Goal: Transaction & Acquisition: Purchase product/service

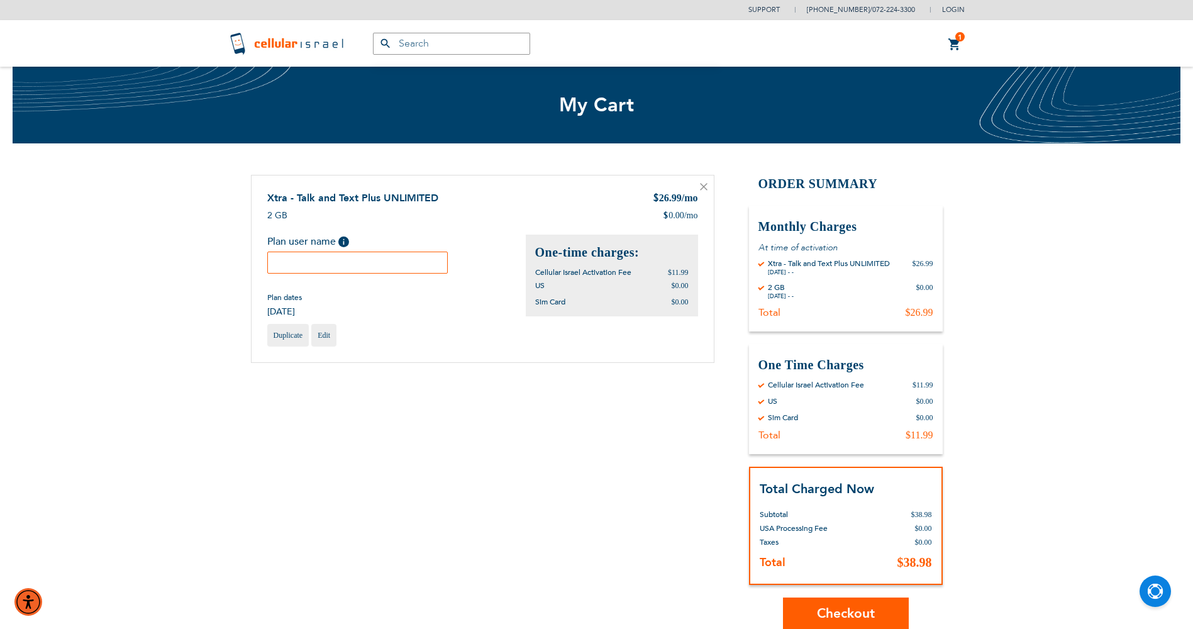
click at [305, 268] on input "text" at bounding box center [357, 263] width 181 height 22
type input "[PERSON_NAME]"
drag, startPoint x: 350, startPoint y: 269, endPoint x: 364, endPoint y: 262, distance: 15.5
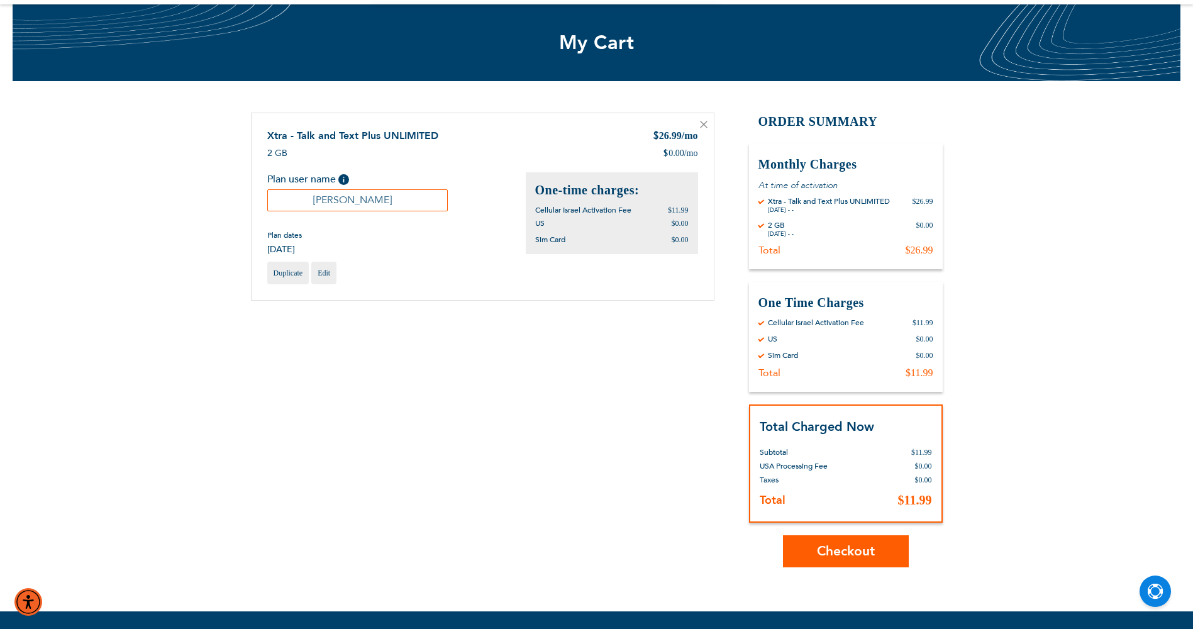
scroll to position [63, 0]
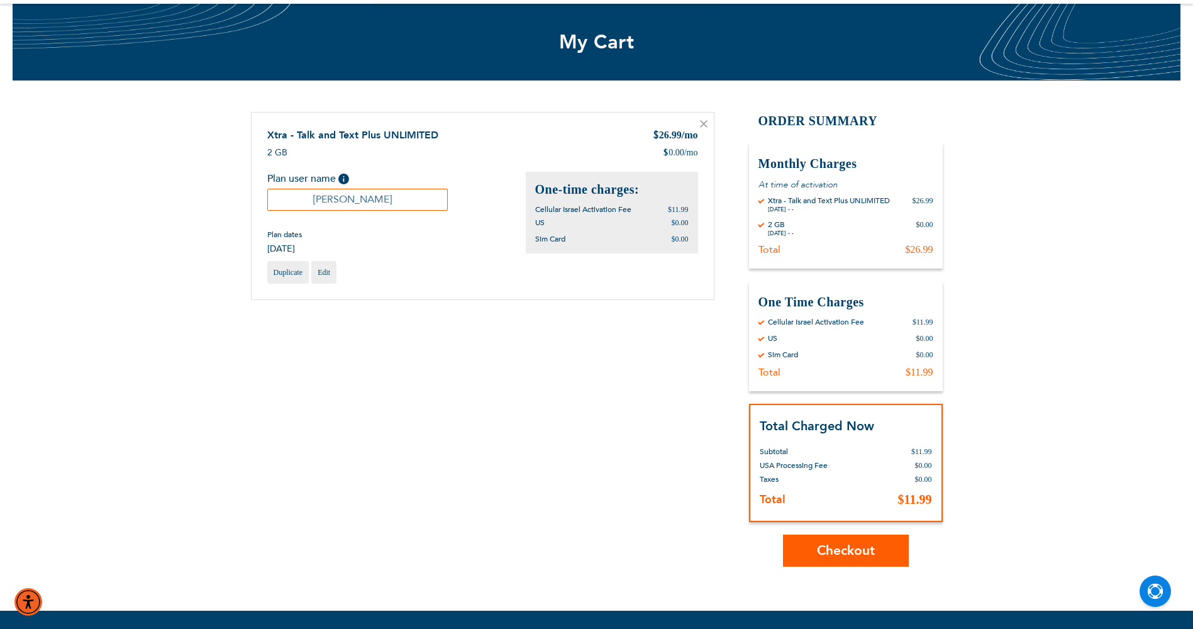
type input "Ben Lichter"
click at [860, 545] on span "Checkout" at bounding box center [846, 551] width 58 height 18
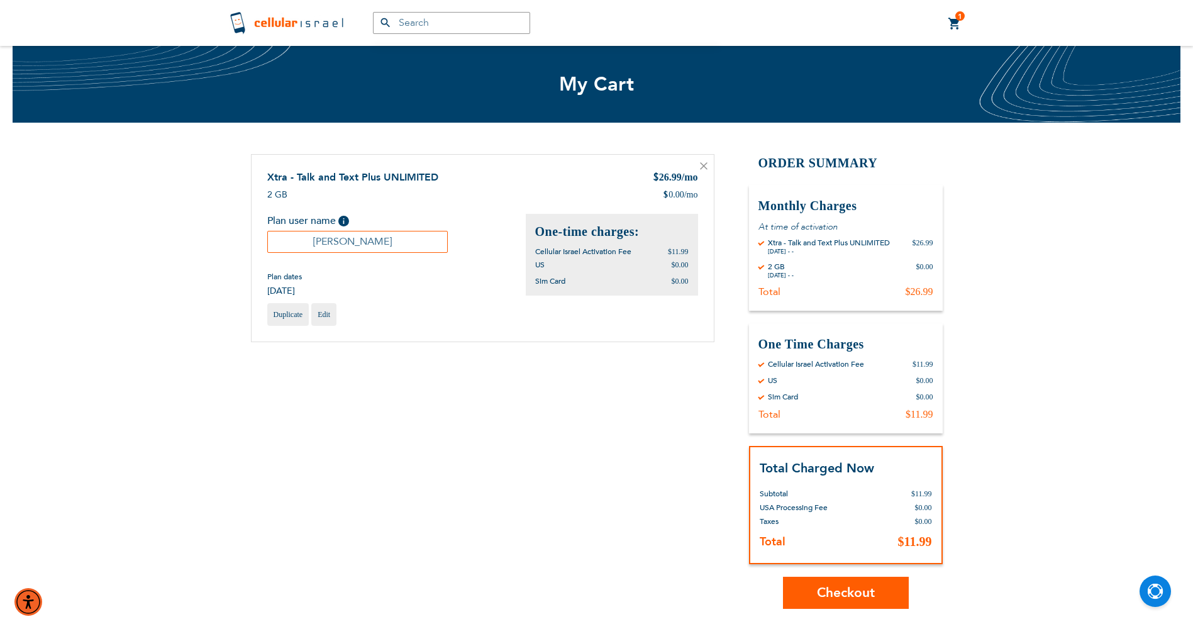
scroll to position [3, 0]
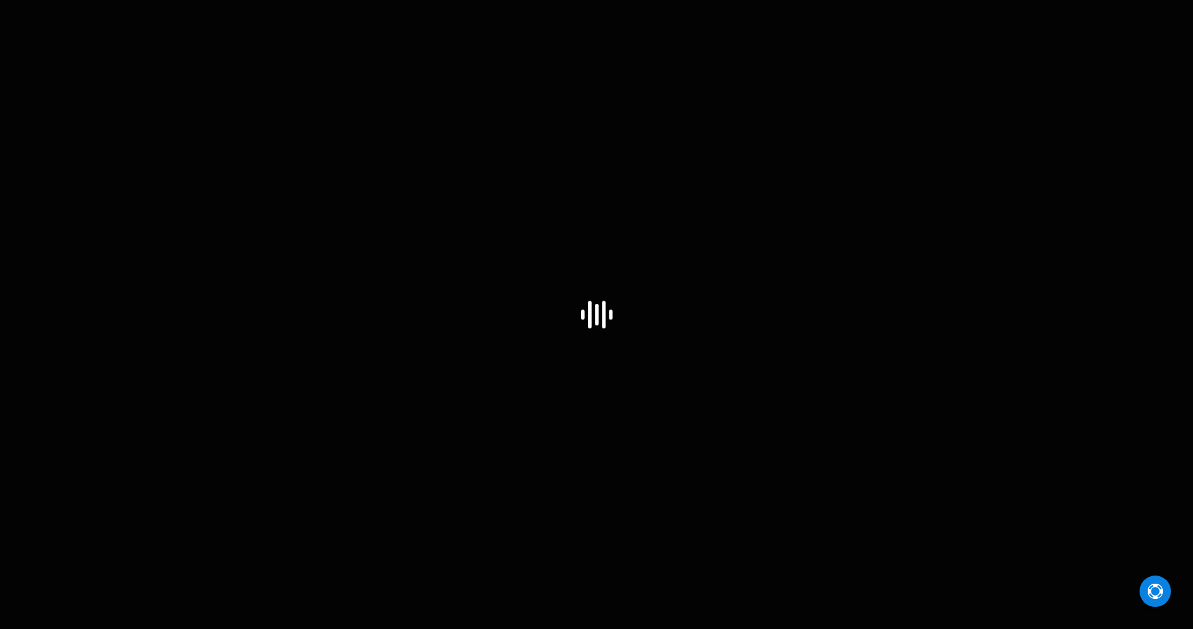
select select "US"
select select "43"
